Goal: Communication & Community: Answer question/provide support

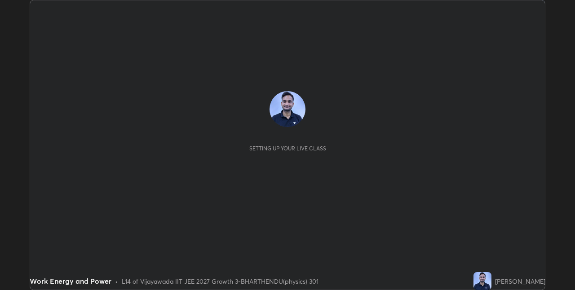
scroll to position [290, 574]
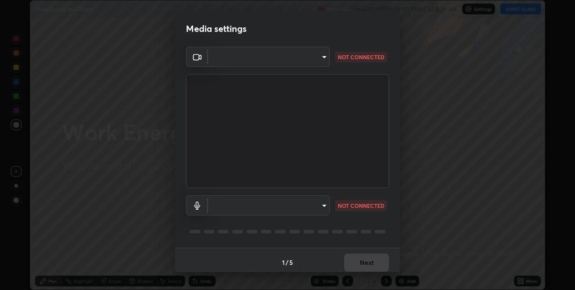
click at [323, 207] on body "Erase all Work Energy and Power Recording WAS SCHEDULED TO START AT 8:30 AM Set…" at bounding box center [287, 145] width 575 height 290
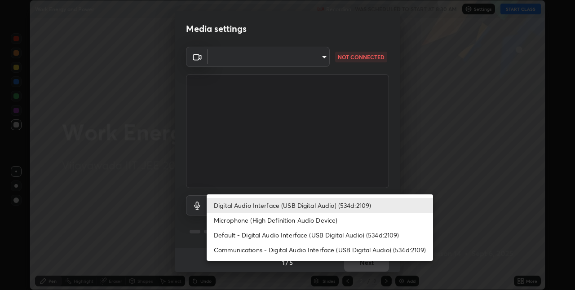
click at [337, 238] on li "Default - Digital Audio Interface (USB Digital Audio) (534d:2109)" at bounding box center [320, 235] width 226 height 15
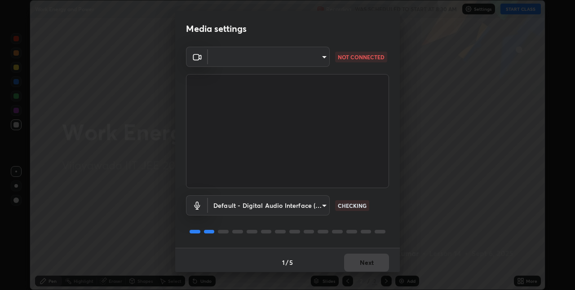
click at [322, 206] on body "Erase all Work Energy and Power Recording WAS SCHEDULED TO START AT 8:30 AM Set…" at bounding box center [287, 145] width 575 height 290
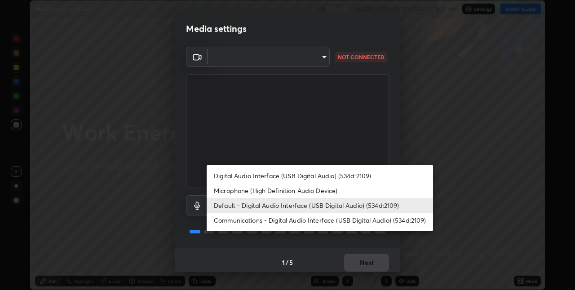
click at [343, 178] on li "Digital Audio Interface (USB Digital Audio) (534d:2109)" at bounding box center [320, 175] width 226 height 15
type input "9f9ec5ab0a794cdfa147549b82ee89bf4f80084cbaae89e7b01632a5ad2c405a"
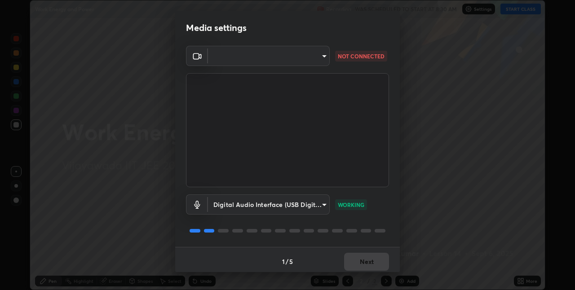
scroll to position [0, 0]
click at [323, 59] on body "Erase all Work Energy and Power Recording WAS SCHEDULED TO START AT 8:30 AM Set…" at bounding box center [287, 145] width 575 height 290
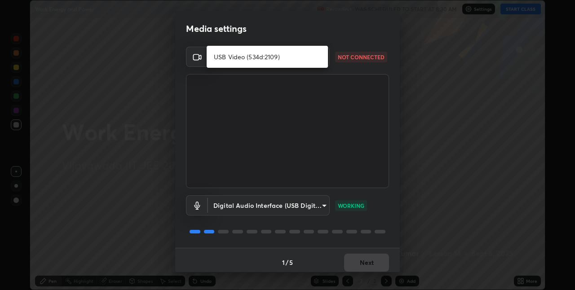
click at [323, 60] on li "USB Video (534d:2109)" at bounding box center [267, 56] width 121 height 15
type input "fa7e4cad5f6642810f36a10d22548172f4efcfc7d57d79db23eb146b7408378f"
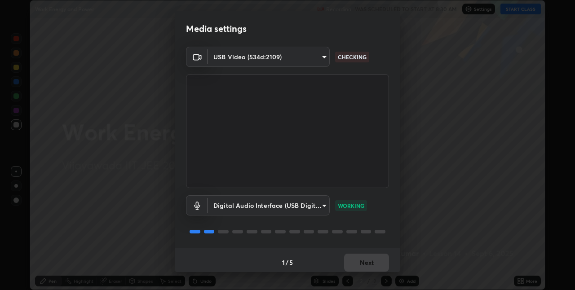
scroll to position [4, 0]
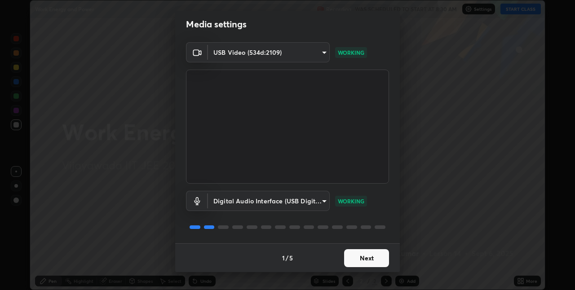
click at [370, 258] on button "Next" at bounding box center [366, 258] width 45 height 18
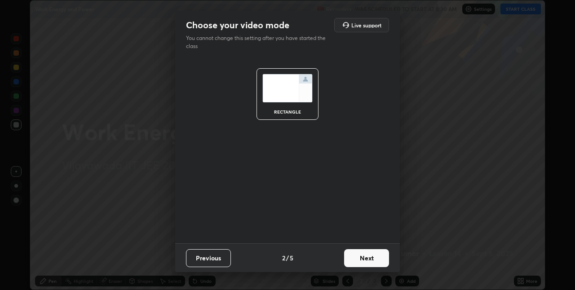
scroll to position [0, 0]
click at [369, 257] on button "Next" at bounding box center [366, 258] width 45 height 18
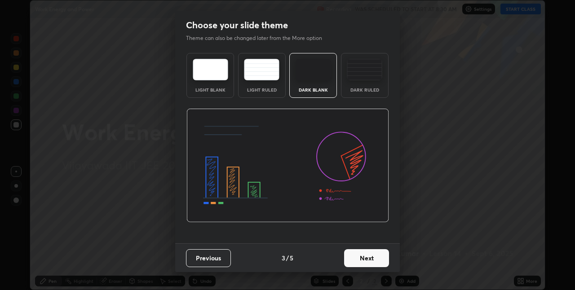
click at [369, 257] on button "Next" at bounding box center [366, 258] width 45 height 18
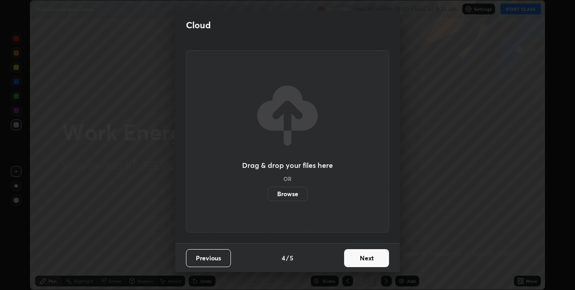
click at [372, 259] on button "Next" at bounding box center [366, 258] width 45 height 18
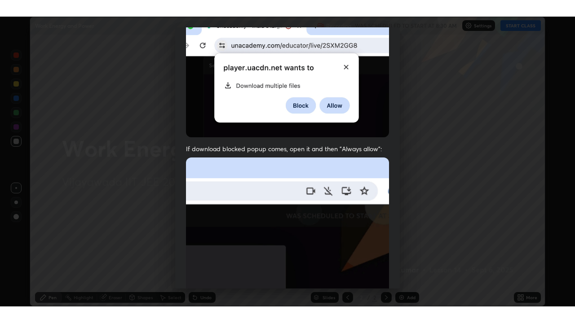
scroll to position [188, 0]
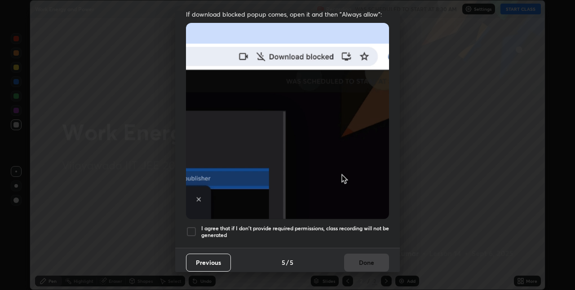
click at [194, 226] on div at bounding box center [191, 231] width 11 height 11
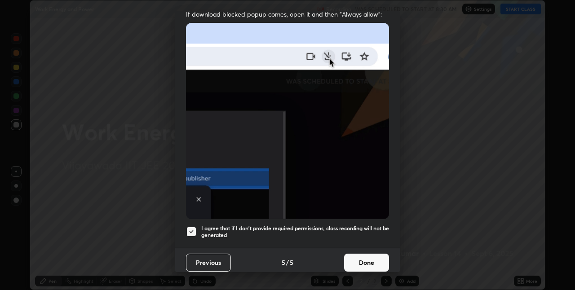
click at [366, 255] on button "Done" at bounding box center [366, 263] width 45 height 18
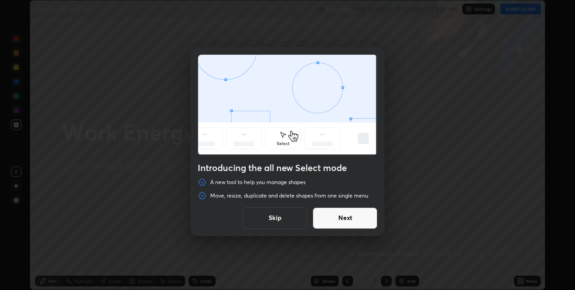
click at [358, 222] on button "Next" at bounding box center [344, 218] width 65 height 22
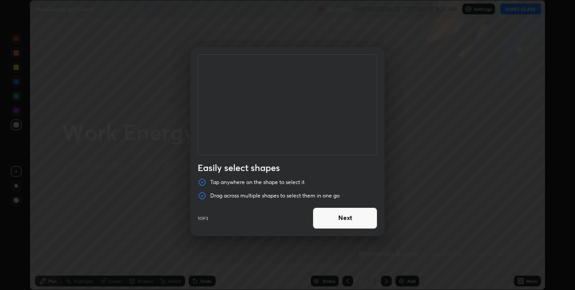
click at [372, 221] on button "Next" at bounding box center [344, 218] width 65 height 22
click at [370, 224] on button "Next" at bounding box center [344, 218] width 65 height 22
click at [370, 220] on button "Done" at bounding box center [344, 218] width 65 height 22
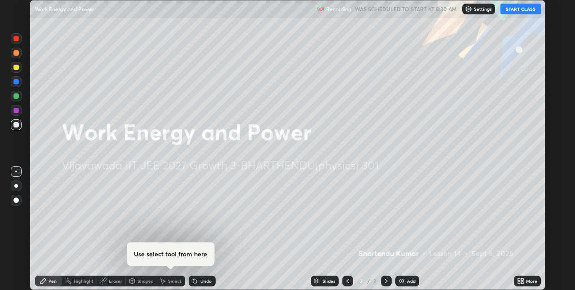
click at [524, 9] on button "START CLASS" at bounding box center [520, 9] width 40 height 11
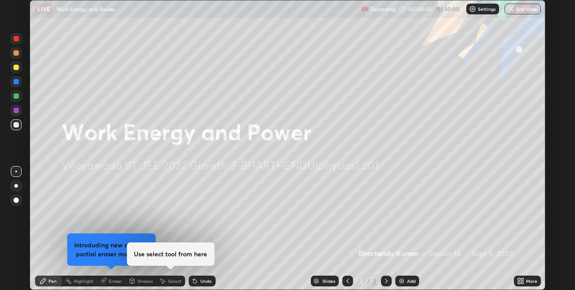
click at [524, 281] on div "More" at bounding box center [527, 281] width 27 height 11
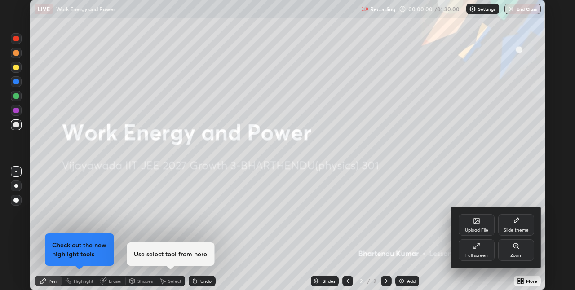
click at [481, 254] on div "Full screen" at bounding box center [476, 255] width 22 height 4
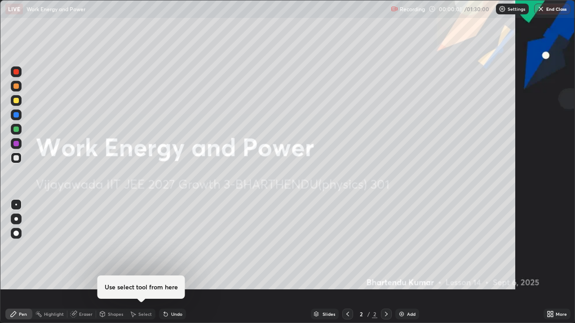
scroll to position [323, 575]
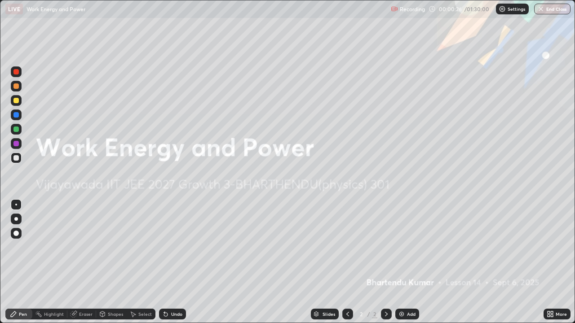
click at [409, 290] on div "Add" at bounding box center [407, 314] width 24 height 11
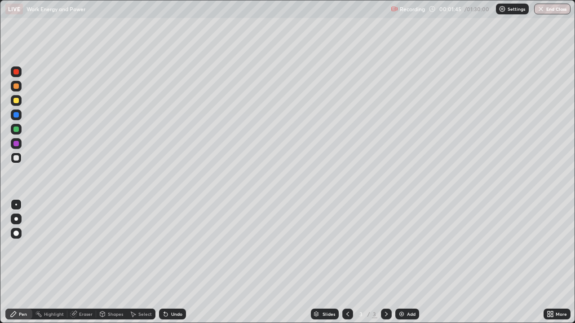
click at [18, 104] on div at bounding box center [16, 100] width 11 height 11
click at [16, 87] on div at bounding box center [15, 86] width 5 height 5
click at [17, 103] on div at bounding box center [15, 100] width 5 height 5
click at [18, 160] on div at bounding box center [15, 157] width 5 height 5
click at [16, 88] on div at bounding box center [15, 86] width 5 height 5
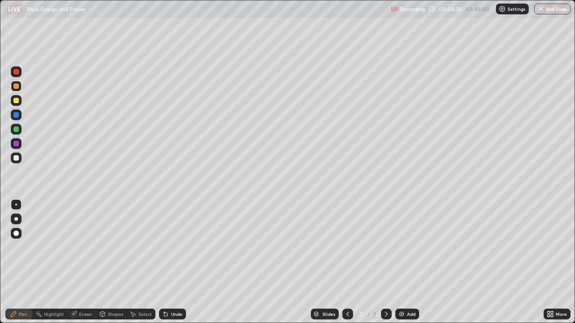
click at [13, 104] on div at bounding box center [16, 100] width 11 height 11
click at [15, 142] on div at bounding box center [15, 143] width 5 height 5
click at [176, 290] on div "Undo" at bounding box center [176, 314] width 11 height 4
click at [17, 161] on div at bounding box center [16, 158] width 11 height 11
click at [20, 74] on div at bounding box center [16, 71] width 11 height 11
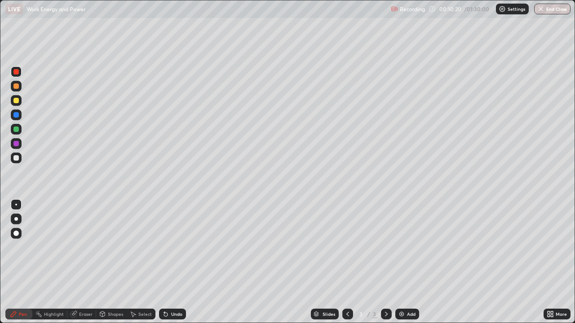
click at [411, 290] on div "Add" at bounding box center [407, 314] width 24 height 11
click at [13, 87] on div at bounding box center [15, 86] width 5 height 5
click at [16, 159] on div at bounding box center [15, 157] width 5 height 5
click at [84, 290] on div "Eraser" at bounding box center [81, 314] width 29 height 11
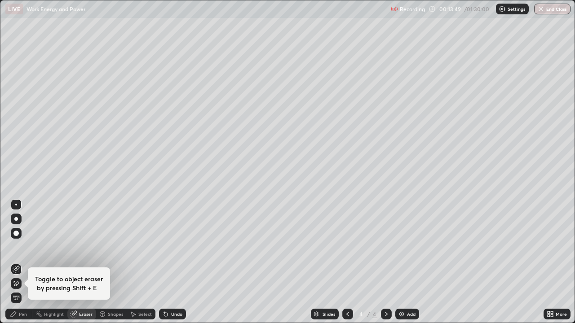
click at [18, 233] on div at bounding box center [15, 233] width 5 height 5
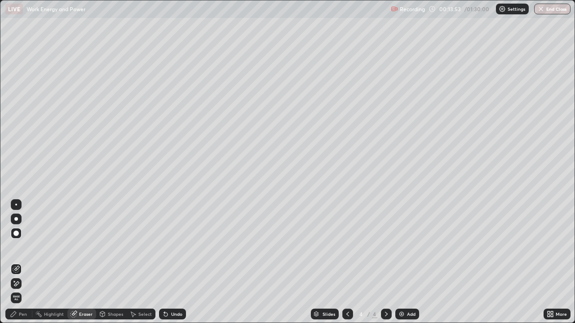
click at [19, 290] on div "Pen" at bounding box center [23, 314] width 8 height 4
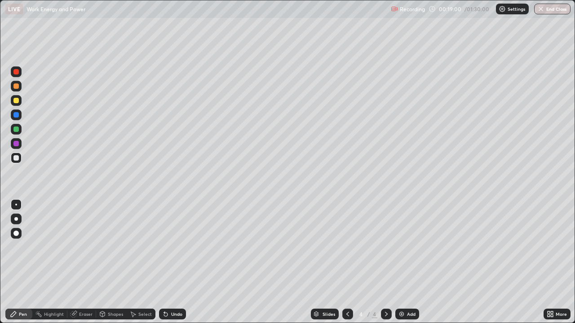
click at [409, 290] on div "Add" at bounding box center [411, 314] width 9 height 4
click at [17, 101] on div at bounding box center [15, 100] width 5 height 5
click at [16, 158] on div at bounding box center [15, 157] width 5 height 5
click at [15, 88] on div at bounding box center [15, 86] width 5 height 5
click at [16, 144] on div at bounding box center [15, 143] width 5 height 5
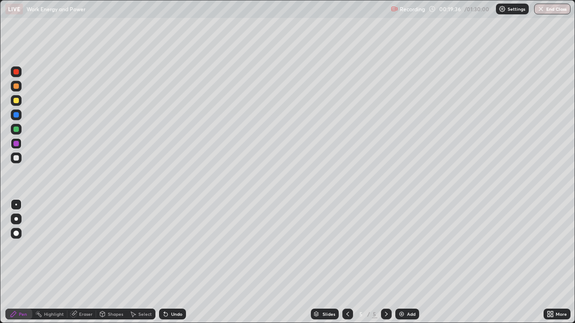
click at [14, 158] on div at bounding box center [15, 157] width 5 height 5
click at [16, 101] on div at bounding box center [15, 100] width 5 height 5
click at [172, 290] on div "Undo" at bounding box center [176, 314] width 11 height 4
click at [169, 290] on div "Undo" at bounding box center [172, 314] width 27 height 11
click at [14, 158] on div at bounding box center [15, 157] width 5 height 5
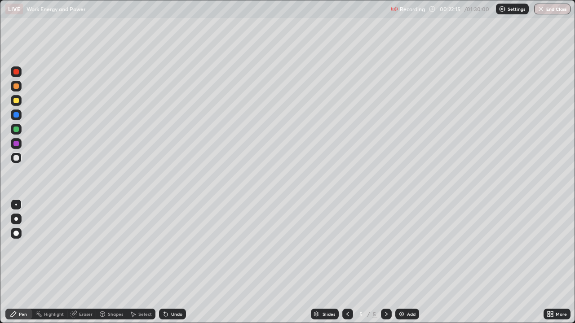
click at [13, 146] on div at bounding box center [16, 143] width 11 height 11
click at [17, 162] on div at bounding box center [16, 158] width 11 height 11
click at [18, 100] on div at bounding box center [15, 100] width 5 height 5
click at [16, 158] on div at bounding box center [15, 157] width 5 height 5
click at [18, 103] on div at bounding box center [15, 100] width 5 height 5
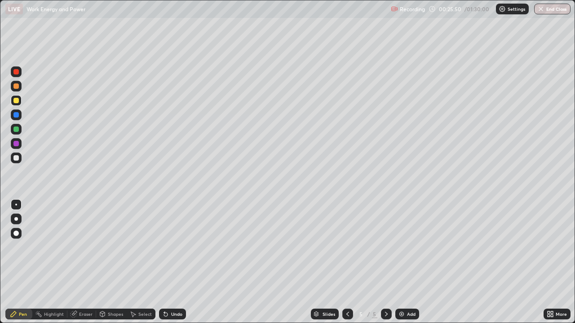
click at [16, 145] on div at bounding box center [15, 143] width 5 height 5
click at [16, 160] on div at bounding box center [15, 157] width 5 height 5
click at [14, 100] on div at bounding box center [15, 100] width 5 height 5
click at [78, 290] on div "Eraser" at bounding box center [81, 314] width 29 height 11
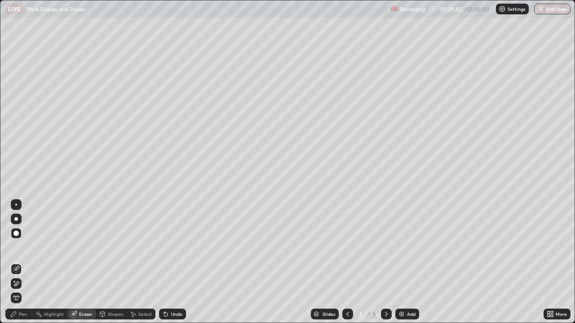
click at [17, 290] on div "Pen" at bounding box center [18, 314] width 27 height 11
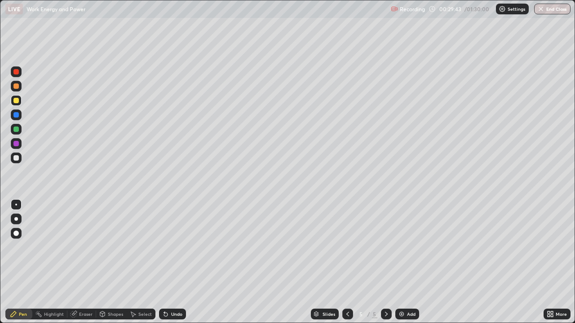
click at [14, 159] on div at bounding box center [15, 157] width 5 height 5
click at [14, 102] on div at bounding box center [15, 100] width 5 height 5
click at [15, 159] on div at bounding box center [15, 157] width 5 height 5
click at [16, 159] on div at bounding box center [15, 157] width 5 height 5
click at [79, 290] on div "Eraser" at bounding box center [85, 314] width 13 height 4
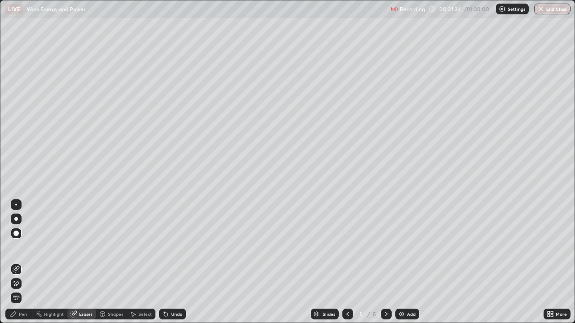
click at [19, 290] on div "Pen" at bounding box center [18, 314] width 27 height 11
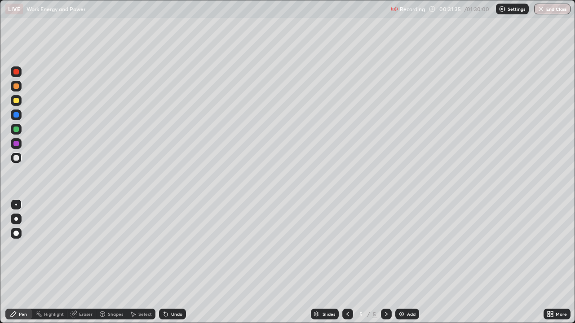
click at [15, 101] on div at bounding box center [15, 100] width 5 height 5
click at [16, 159] on div at bounding box center [15, 157] width 5 height 5
click at [84, 290] on div "Eraser" at bounding box center [85, 314] width 13 height 4
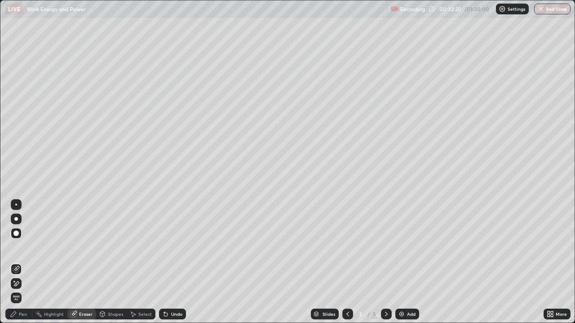
click at [20, 290] on div "Pen" at bounding box center [23, 314] width 8 height 4
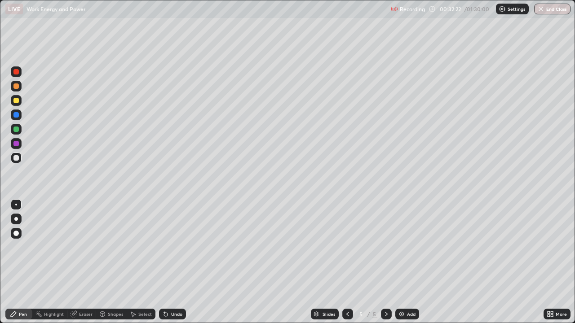
click at [22, 290] on div "Pen" at bounding box center [23, 314] width 8 height 4
click at [13, 145] on div at bounding box center [16, 143] width 11 height 11
click at [398, 290] on img at bounding box center [401, 314] width 7 height 7
click at [18, 158] on div at bounding box center [15, 157] width 5 height 5
click at [15, 102] on div at bounding box center [15, 100] width 5 height 5
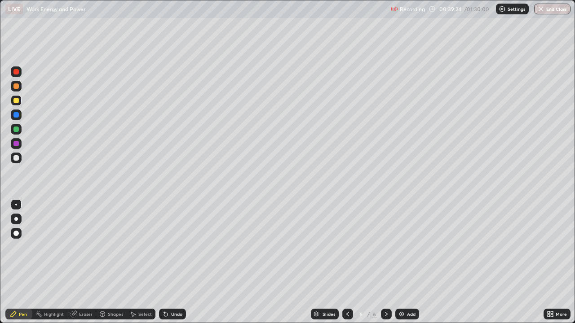
click at [16, 144] on div at bounding box center [15, 143] width 5 height 5
click at [405, 290] on div "Add" at bounding box center [407, 314] width 24 height 11
click at [16, 101] on div at bounding box center [15, 100] width 5 height 5
click at [342, 290] on div at bounding box center [347, 314] width 11 height 18
click at [390, 290] on div at bounding box center [386, 314] width 11 height 11
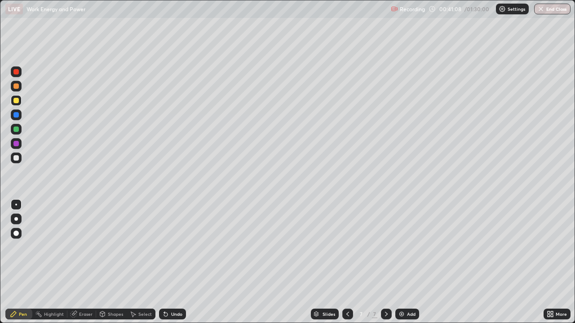
click at [18, 73] on div at bounding box center [15, 71] width 5 height 5
click at [14, 160] on div at bounding box center [16, 158] width 11 height 11
click at [17, 102] on div at bounding box center [15, 100] width 5 height 5
click at [17, 144] on div at bounding box center [15, 143] width 5 height 5
click at [17, 157] on div at bounding box center [15, 157] width 5 height 5
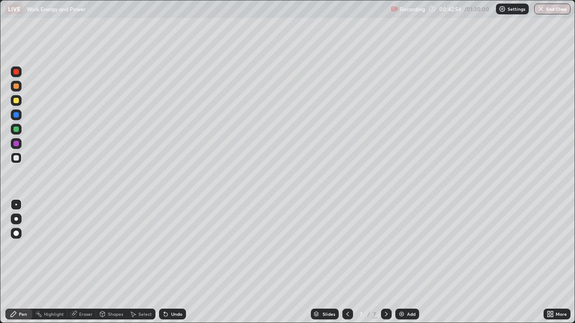
click at [17, 103] on div at bounding box center [15, 100] width 5 height 5
click at [18, 158] on div at bounding box center [15, 157] width 5 height 5
click at [17, 146] on div at bounding box center [15, 143] width 5 height 5
click at [18, 158] on div at bounding box center [15, 157] width 5 height 5
click at [15, 160] on div at bounding box center [15, 157] width 5 height 5
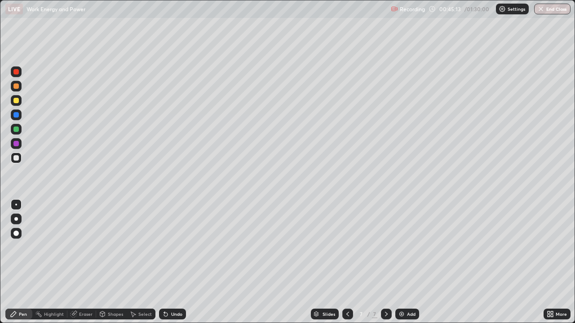
click at [19, 105] on div at bounding box center [16, 100] width 11 height 11
click at [17, 75] on div at bounding box center [16, 71] width 11 height 11
click at [409, 290] on div "Add" at bounding box center [411, 314] width 9 height 4
click at [17, 101] on div at bounding box center [15, 100] width 5 height 5
click at [14, 157] on div at bounding box center [15, 157] width 5 height 5
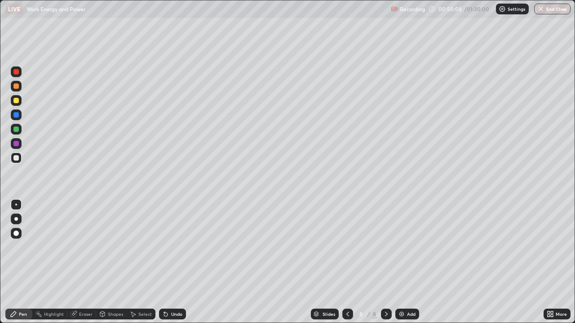
click at [16, 87] on div at bounding box center [15, 86] width 5 height 5
click at [17, 131] on div at bounding box center [15, 129] width 5 height 5
click at [16, 87] on div at bounding box center [15, 86] width 5 height 5
click at [16, 73] on div at bounding box center [15, 71] width 5 height 5
click at [15, 147] on div at bounding box center [16, 143] width 11 height 11
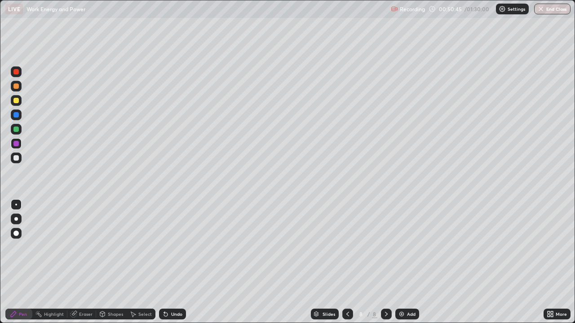
click at [16, 130] on div at bounding box center [15, 129] width 5 height 5
click at [14, 158] on div at bounding box center [15, 157] width 5 height 5
click at [14, 76] on div at bounding box center [16, 71] width 11 height 11
click at [18, 101] on div at bounding box center [15, 100] width 5 height 5
click at [15, 158] on div at bounding box center [15, 157] width 5 height 5
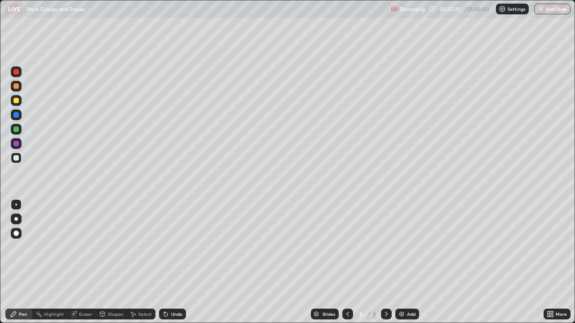
click at [83, 290] on div "Eraser" at bounding box center [85, 314] width 13 height 4
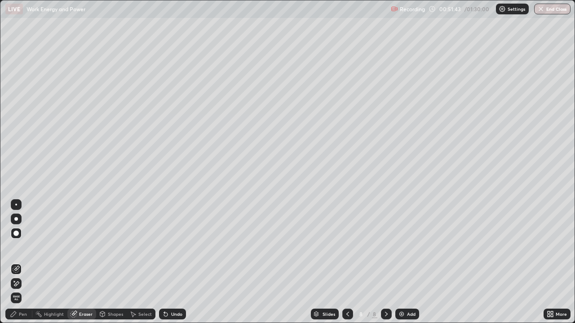
click at [19, 290] on div "Pen" at bounding box center [18, 314] width 27 height 11
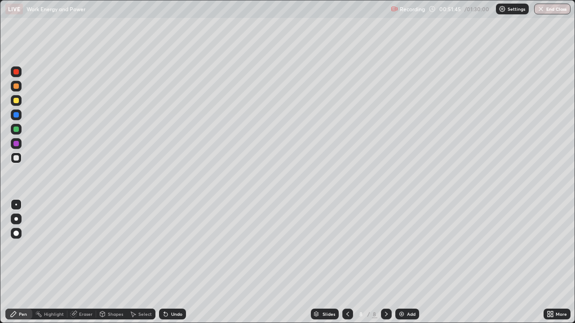
click at [17, 72] on div at bounding box center [15, 71] width 5 height 5
click at [173, 290] on div "Undo" at bounding box center [176, 314] width 11 height 4
click at [172, 290] on div "Undo" at bounding box center [176, 314] width 11 height 4
click at [16, 161] on div at bounding box center [16, 158] width 11 height 11
click at [83, 290] on div "Eraser" at bounding box center [85, 314] width 13 height 4
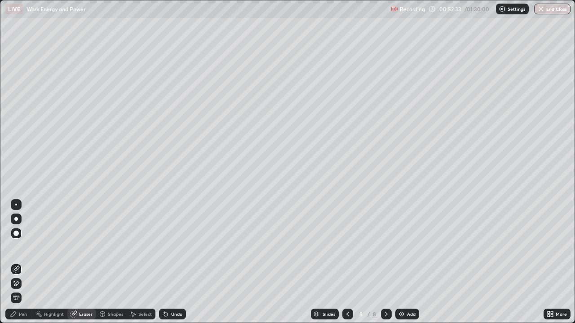
click at [19, 290] on div "Pen" at bounding box center [18, 314] width 27 height 11
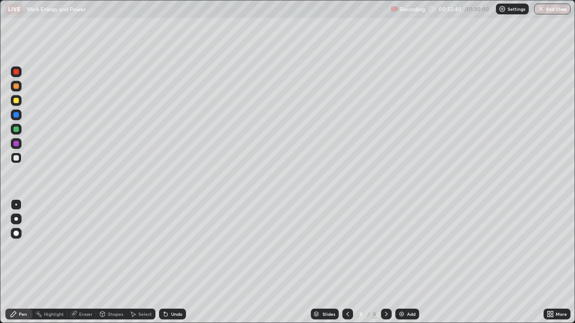
click at [108, 290] on div "Shapes" at bounding box center [115, 314] width 15 height 4
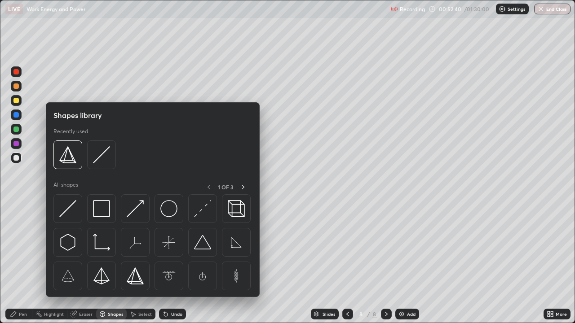
click at [152, 269] on div at bounding box center [152, 244] width 198 height 101
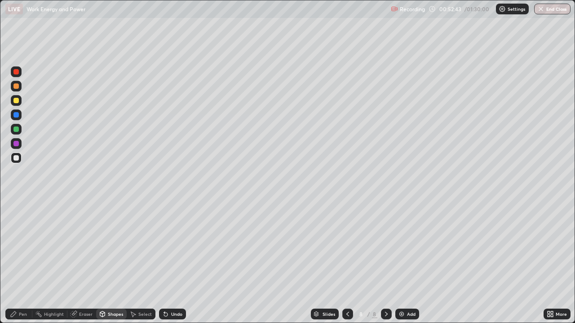
click at [26, 290] on div "Pen" at bounding box center [23, 314] width 8 height 4
click at [82, 290] on div "Eraser" at bounding box center [85, 314] width 13 height 4
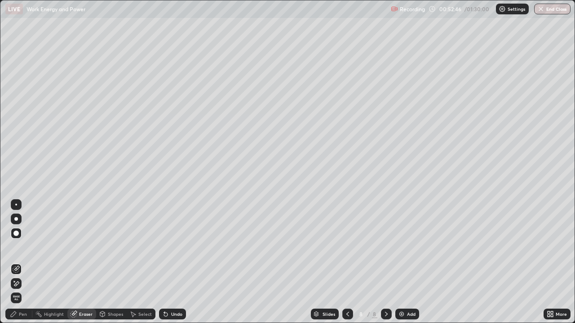
click at [18, 290] on div "Pen" at bounding box center [18, 314] width 27 height 11
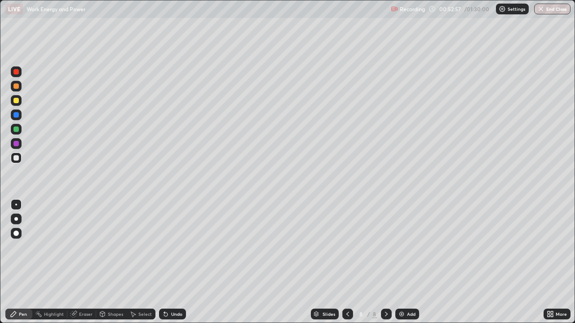
click at [16, 156] on div at bounding box center [15, 157] width 5 height 5
click at [16, 103] on div at bounding box center [15, 100] width 5 height 5
click at [17, 115] on div at bounding box center [15, 114] width 5 height 5
click at [18, 84] on div at bounding box center [15, 86] width 5 height 5
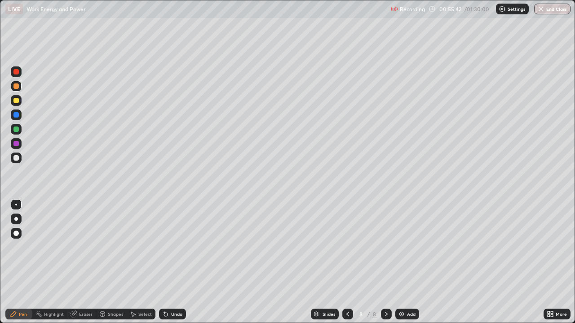
click at [17, 72] on div at bounding box center [15, 71] width 5 height 5
click at [17, 88] on div at bounding box center [15, 86] width 5 height 5
click at [14, 159] on div at bounding box center [15, 157] width 5 height 5
click at [16, 101] on div at bounding box center [15, 100] width 5 height 5
click at [17, 159] on div at bounding box center [15, 157] width 5 height 5
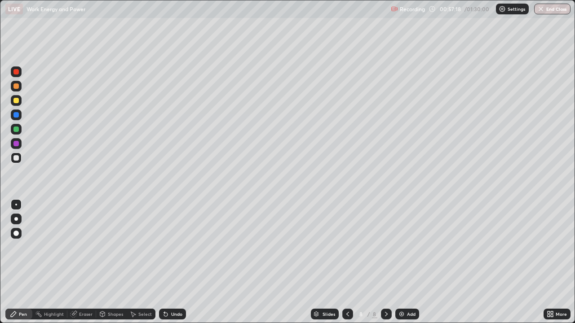
click at [176, 290] on div "Undo" at bounding box center [176, 314] width 11 height 4
click at [177, 290] on div "Undo" at bounding box center [176, 314] width 11 height 4
click at [401, 290] on div "Add" at bounding box center [407, 314] width 24 height 11
click at [16, 103] on div at bounding box center [16, 100] width 11 height 11
click at [14, 158] on div at bounding box center [15, 157] width 5 height 5
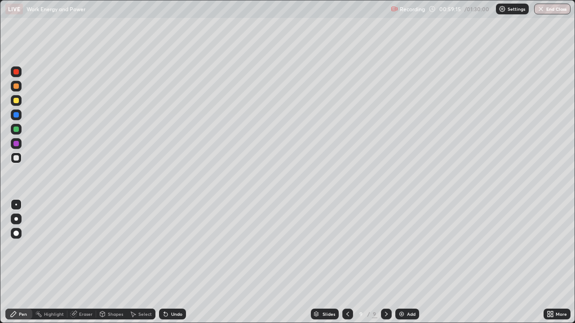
click at [16, 130] on div at bounding box center [15, 129] width 5 height 5
click at [13, 145] on div at bounding box center [15, 143] width 5 height 5
click at [18, 115] on div at bounding box center [15, 114] width 5 height 5
click at [16, 130] on div at bounding box center [15, 129] width 5 height 5
click at [16, 87] on div at bounding box center [15, 86] width 5 height 5
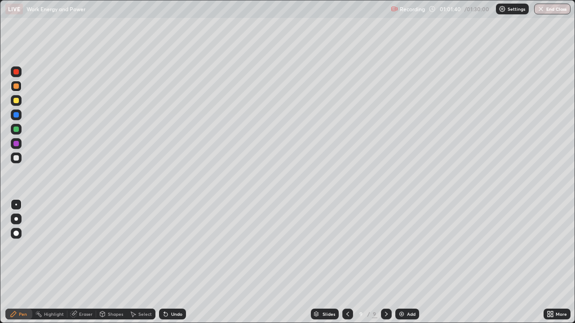
click at [18, 159] on div at bounding box center [15, 157] width 5 height 5
click at [15, 101] on div at bounding box center [15, 100] width 5 height 5
click at [18, 88] on div at bounding box center [15, 86] width 5 height 5
click at [17, 103] on div at bounding box center [15, 100] width 5 height 5
click at [17, 146] on div at bounding box center [15, 143] width 5 height 5
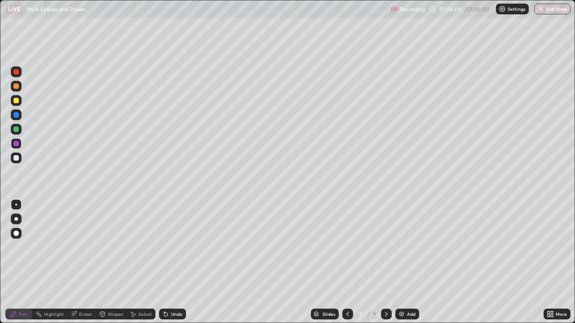
click at [407, 290] on div "Add" at bounding box center [411, 314] width 9 height 4
click at [15, 158] on div at bounding box center [15, 157] width 5 height 5
click at [16, 101] on div at bounding box center [15, 100] width 5 height 5
click at [17, 85] on div at bounding box center [15, 86] width 5 height 5
click at [15, 143] on div at bounding box center [15, 143] width 5 height 5
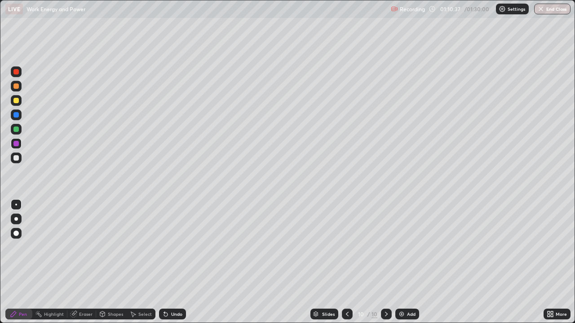
click at [352, 290] on div "10 / 10" at bounding box center [367, 314] width 50 height 18
click at [347, 290] on icon at bounding box center [346, 314] width 7 height 7
click at [346, 290] on icon at bounding box center [346, 314] width 7 height 7
click at [18, 159] on div at bounding box center [15, 157] width 5 height 5
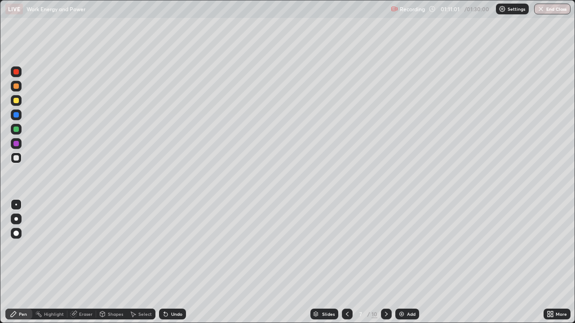
click at [18, 76] on div at bounding box center [16, 71] width 11 height 11
click at [408, 290] on div "Add" at bounding box center [407, 314] width 24 height 11
click at [15, 88] on div at bounding box center [15, 86] width 5 height 5
click at [16, 144] on div at bounding box center [15, 143] width 5 height 5
click at [79, 290] on div "Eraser" at bounding box center [85, 314] width 13 height 4
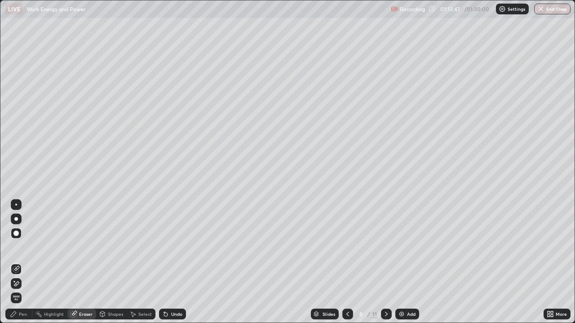
click at [19, 290] on div "Pen" at bounding box center [23, 314] width 8 height 4
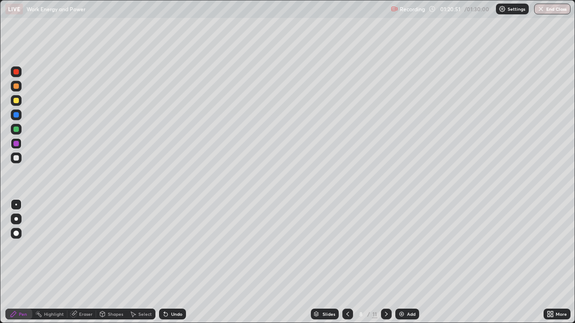
click at [559, 11] on button "End Class" at bounding box center [552, 9] width 36 height 11
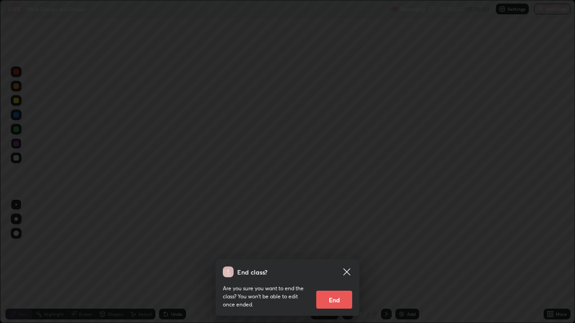
click at [330, 290] on button "End" at bounding box center [334, 300] width 36 height 18
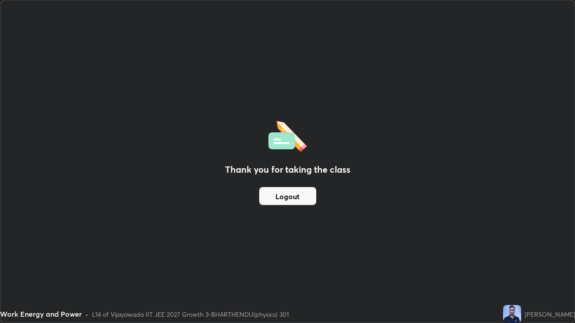
click at [307, 197] on button "Logout" at bounding box center [287, 196] width 57 height 18
